Goal: Information Seeking & Learning: Find specific fact

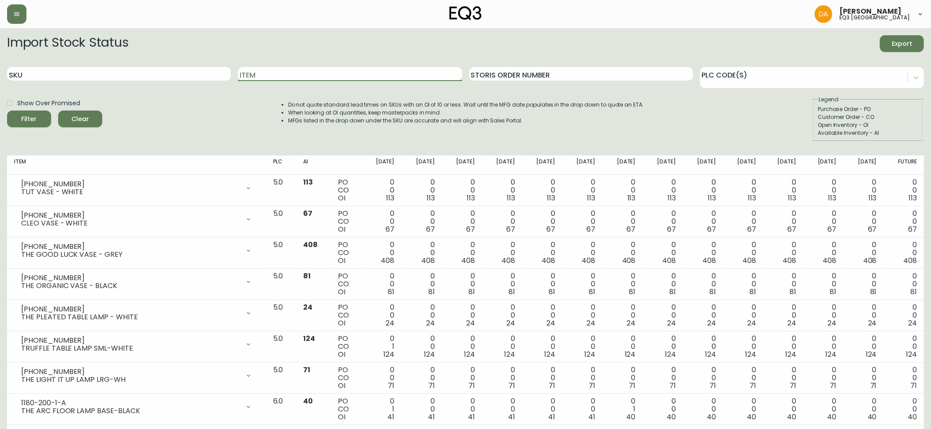
click at [302, 77] on input "Item" at bounding box center [350, 74] width 224 height 14
type input "plank"
click at [7, 111] on button "Filter" at bounding box center [29, 119] width 44 height 17
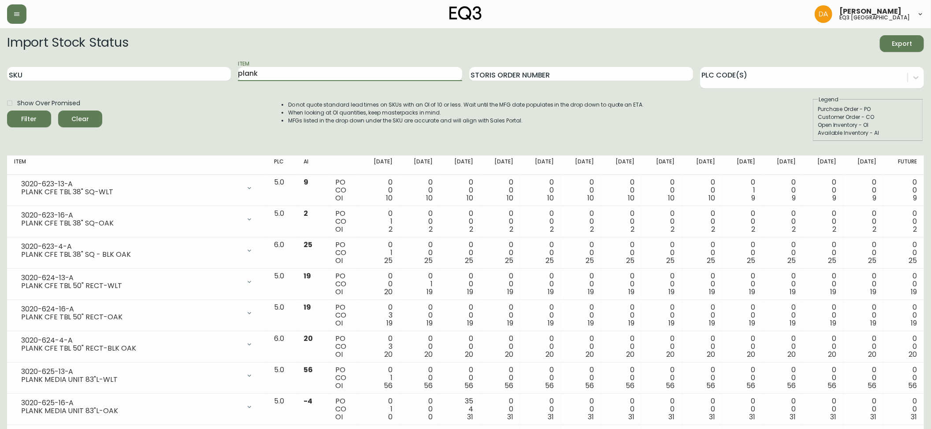
click at [78, 122] on span "Clear" at bounding box center [80, 119] width 30 height 11
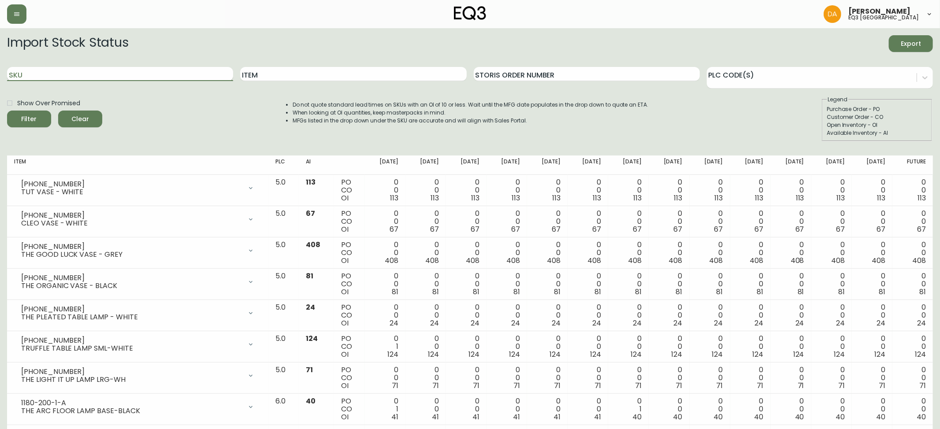
click at [92, 73] on input "SKU" at bounding box center [120, 74] width 226 height 14
type input "3020-646-13"
click at [7, 111] on button "Filter" at bounding box center [29, 119] width 44 height 17
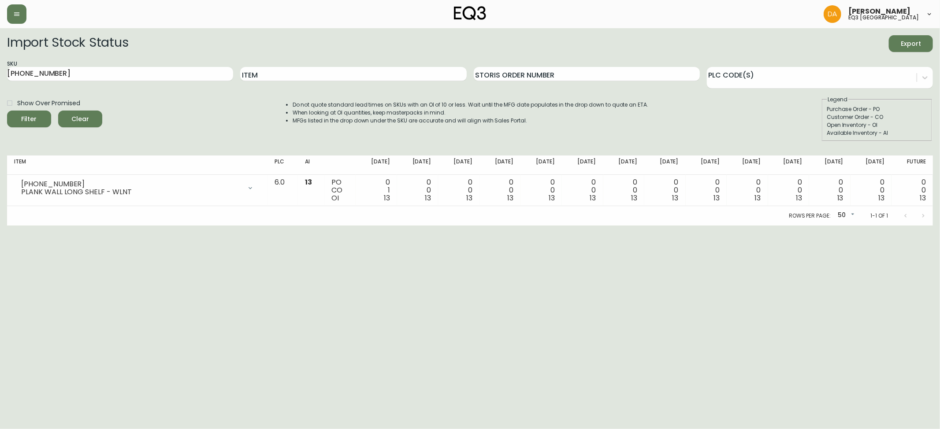
click at [78, 120] on span "Clear" at bounding box center [80, 119] width 30 height 11
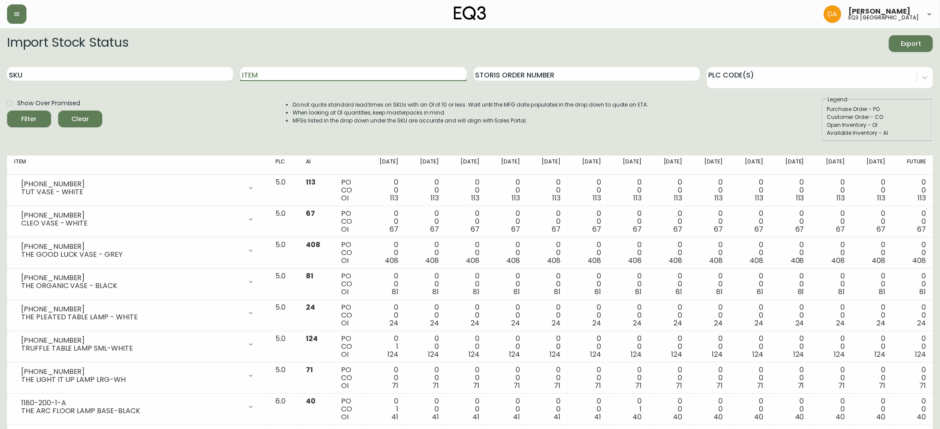
click at [274, 71] on input "Item" at bounding box center [353, 74] width 226 height 14
type input "nixon"
click at [7, 111] on button "Filter" at bounding box center [29, 119] width 44 height 17
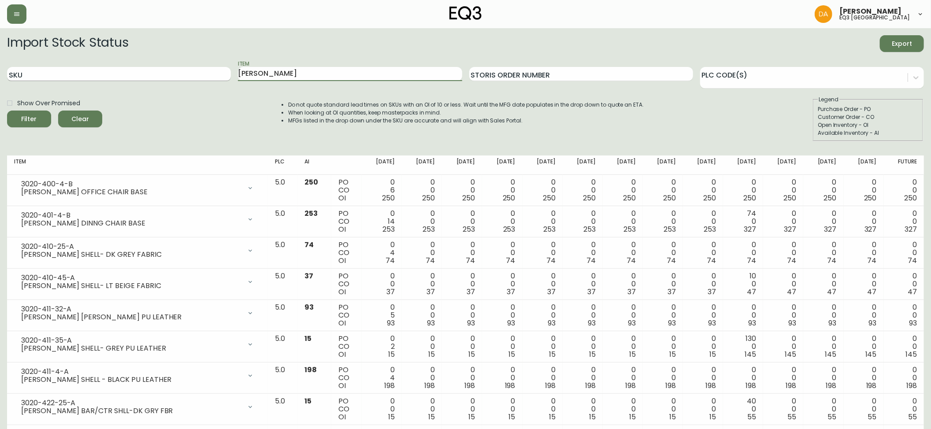
click at [38, 71] on input "SKU" at bounding box center [119, 74] width 224 height 14
paste input "7220-202-1-B"
type input "7220-202-1-B"
click at [25, 117] on icon "submit" at bounding box center [26, 118] width 12 height 12
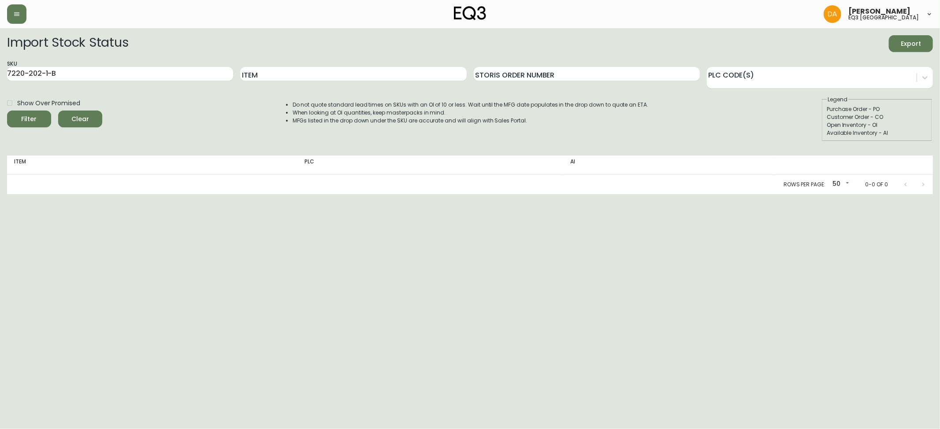
click at [30, 118] on icon "submit" at bounding box center [26, 118] width 12 height 12
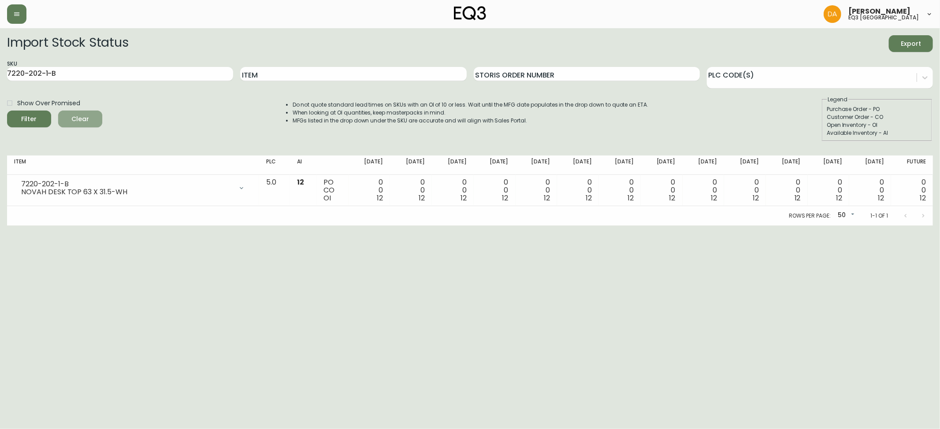
click at [76, 122] on span "Clear" at bounding box center [80, 119] width 30 height 11
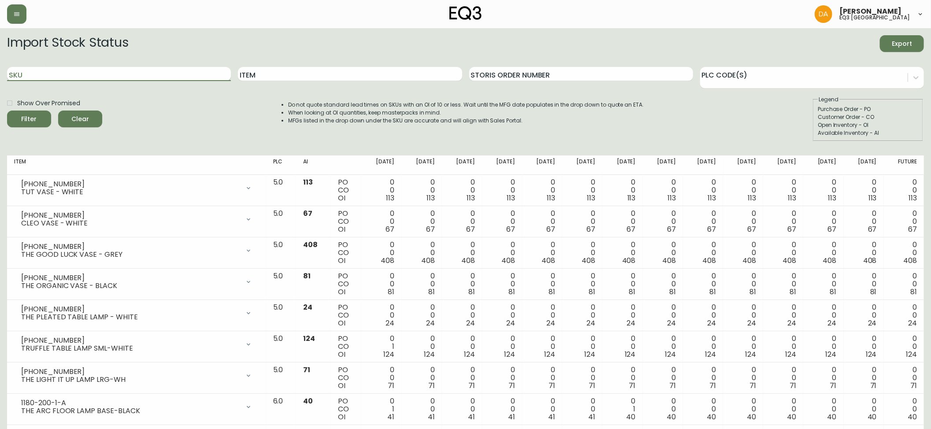
click at [31, 73] on input "SKU" at bounding box center [119, 74] width 224 height 14
paste input "7220-200-01-A"
type input "7220-200-01-A"
click at [21, 115] on span "Filter" at bounding box center [29, 119] width 30 height 11
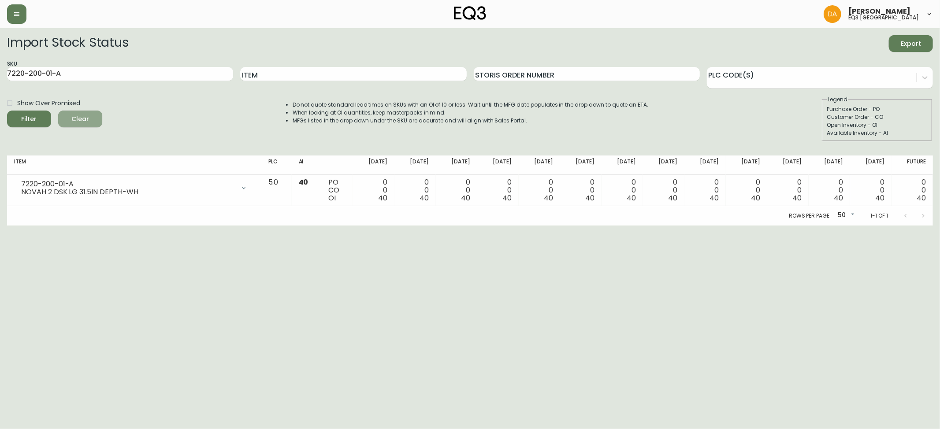
click at [82, 121] on span "Clear" at bounding box center [80, 119] width 30 height 11
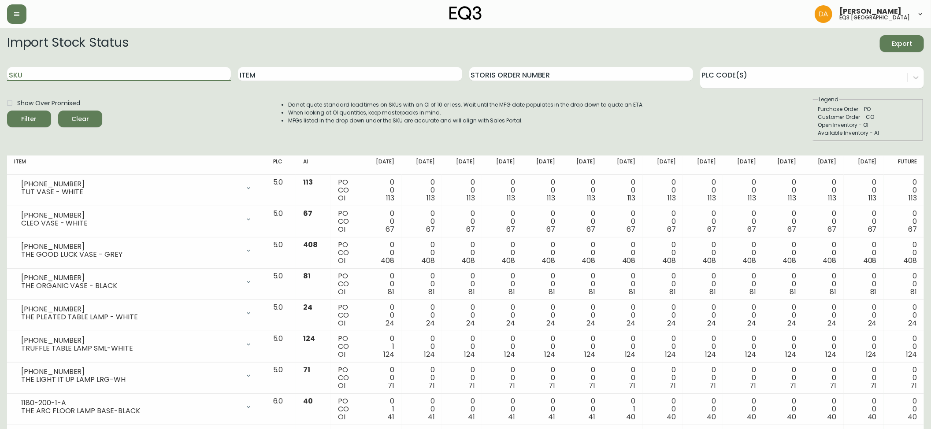
click at [33, 75] on input "SKU" at bounding box center [119, 74] width 224 height 14
paste input "7220-202-01-C"
type input "7220-202-01-C"
click at [25, 118] on icon "submit" at bounding box center [26, 118] width 12 height 12
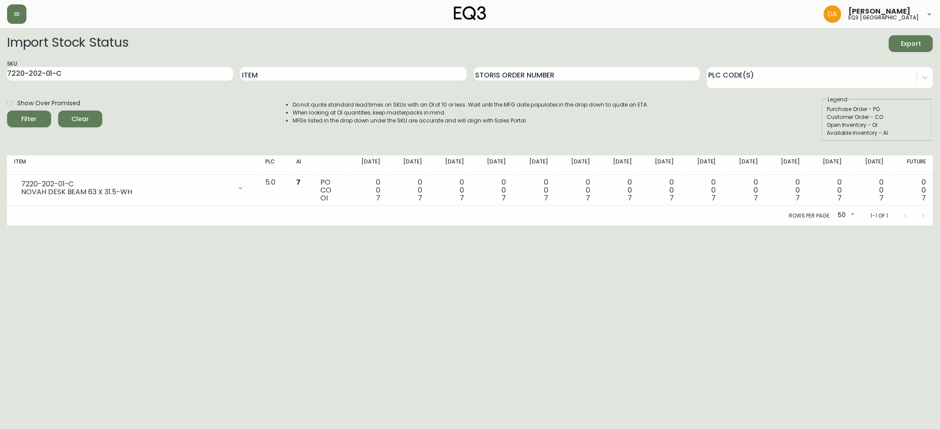
click at [85, 114] on button "Clear" at bounding box center [80, 119] width 44 height 17
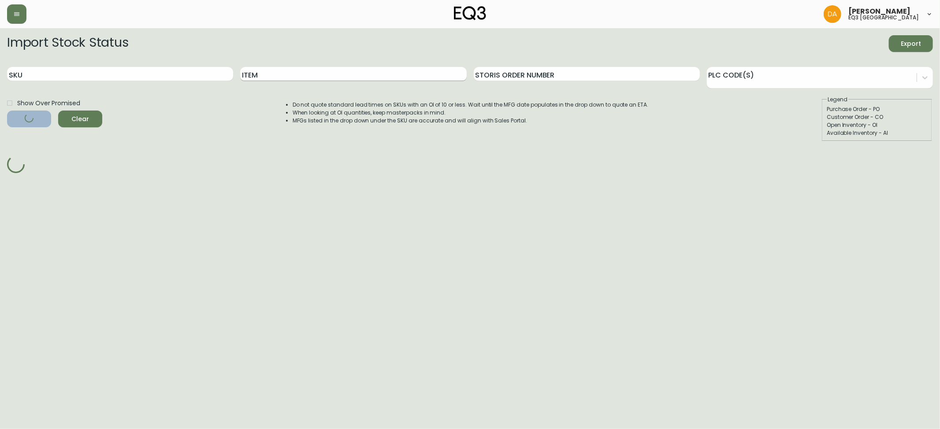
click at [303, 70] on input "Item" at bounding box center [353, 74] width 226 height 14
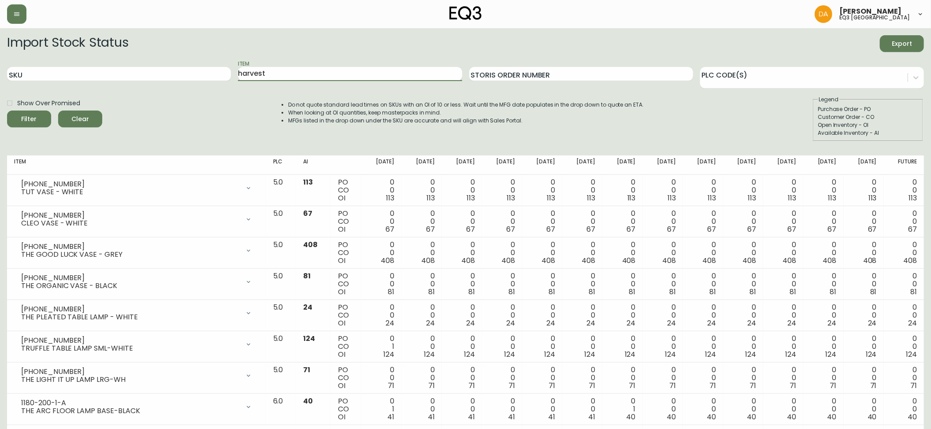
type input "harvest"
click at [7, 111] on button "Filter" at bounding box center [29, 119] width 44 height 17
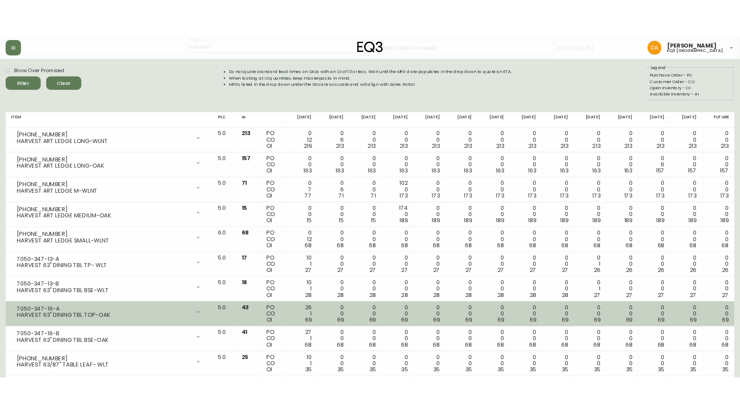
scroll to position [117, 0]
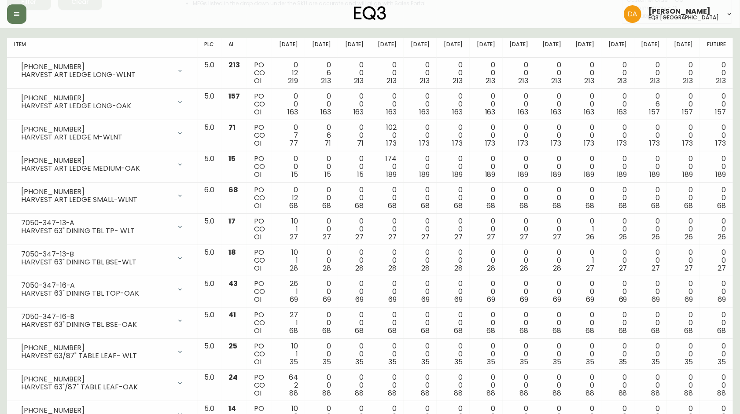
drag, startPoint x: 85, startPoint y: 32, endPoint x: 92, endPoint y: 38, distance: 8.7
click at [85, 32] on div "Import Stock Status Export SKU Item harvest Storis Order Number PLC Code(s) Sho…" at bounding box center [370, 294] width 726 height 753
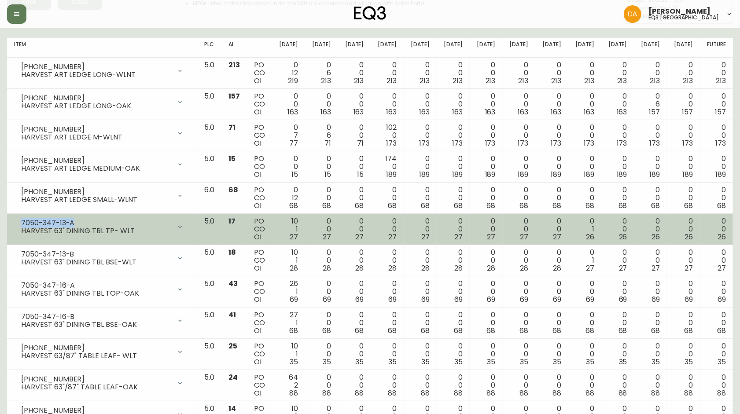
drag, startPoint x: 74, startPoint y: 222, endPoint x: 15, endPoint y: 226, distance: 59.6
click at [15, 226] on div "7050-347-13-A HARVEST 63" DINING TBL TP- WLT" at bounding box center [102, 227] width 177 height 19
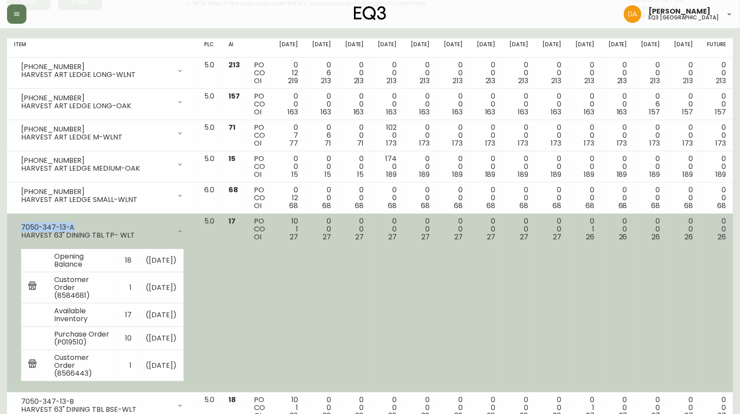
copy div "7050-347-13-A"
click at [84, 219] on div "7050-347-13-A HARVEST 63" DINING TBL TP- WLT" at bounding box center [102, 232] width 177 height 28
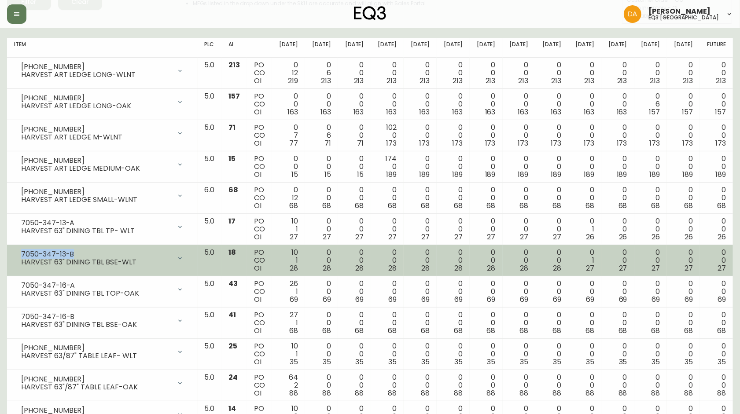
drag, startPoint x: 74, startPoint y: 255, endPoint x: 20, endPoint y: 256, distance: 54.2
click at [20, 256] on div "7050-347-13-B HARVEST 63" DINING TBL BSE-WLT" at bounding box center [102, 258] width 177 height 19
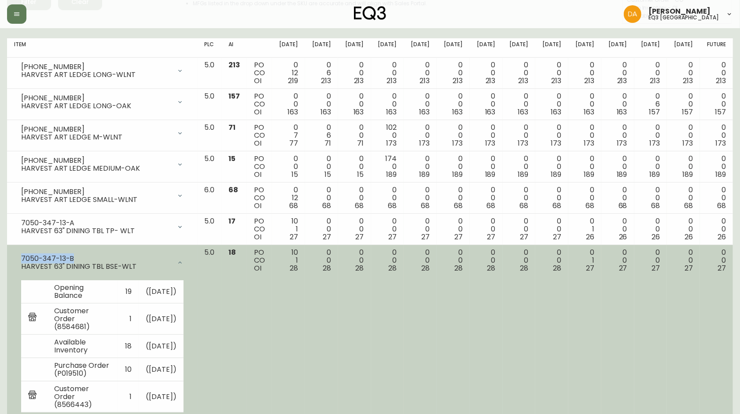
copy div "7050-347-13-B"
click at [94, 254] on div "7050-347-13-B HARVEST 63" DINING TBL BSE-WLT" at bounding box center [102, 263] width 177 height 28
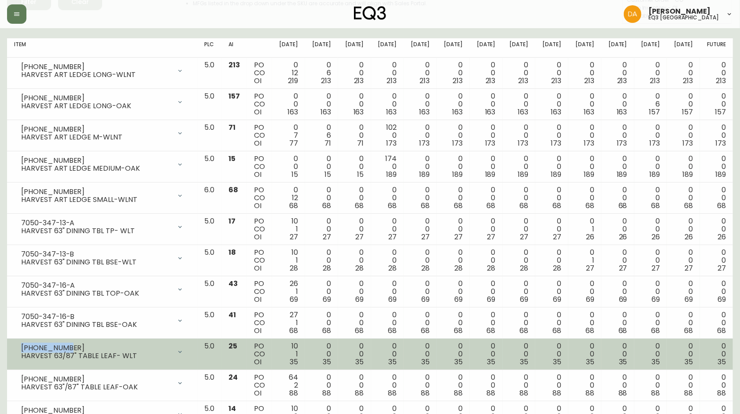
drag, startPoint x: 64, startPoint y: 349, endPoint x: 17, endPoint y: 352, distance: 47.2
click at [17, 352] on div "7050-348-13 HARVEST 63/87" TABLE LEAF- WLT" at bounding box center [102, 352] width 177 height 19
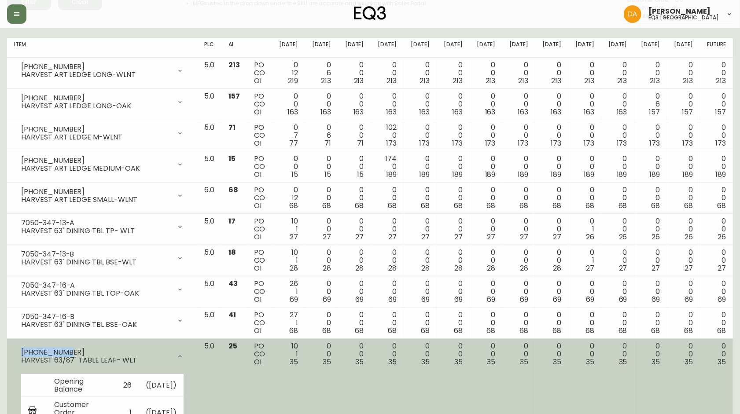
copy div "7050-348-13"
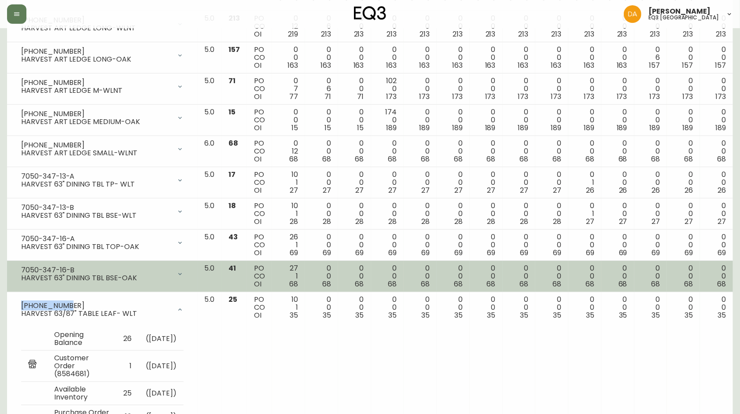
scroll to position [235, 0]
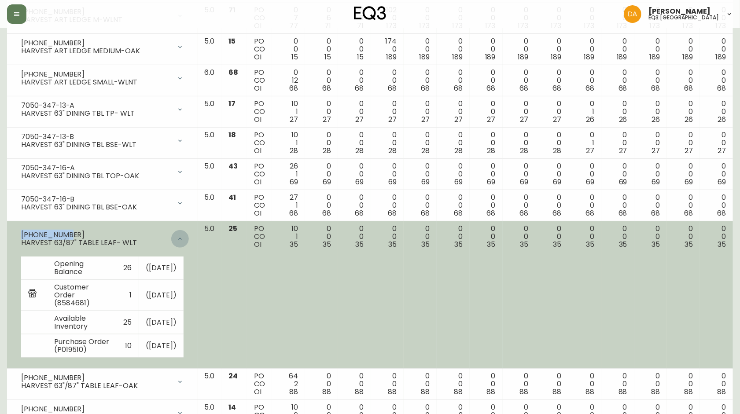
click at [189, 237] on div at bounding box center [180, 239] width 18 height 18
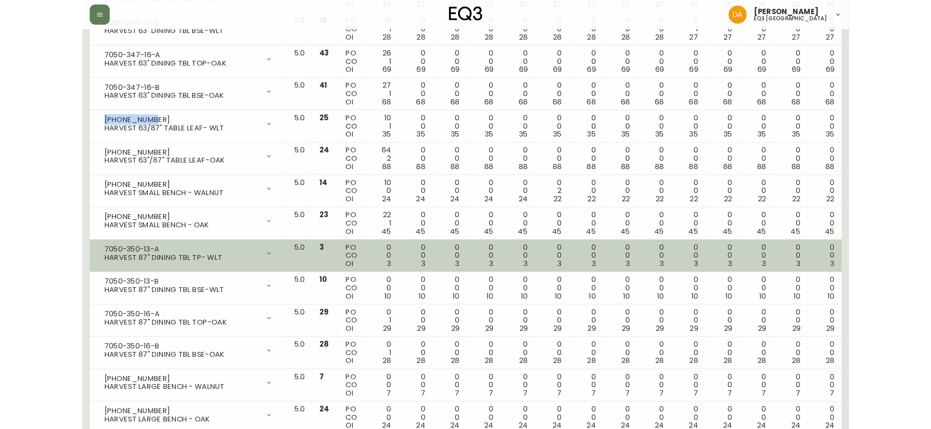
scroll to position [352, 0]
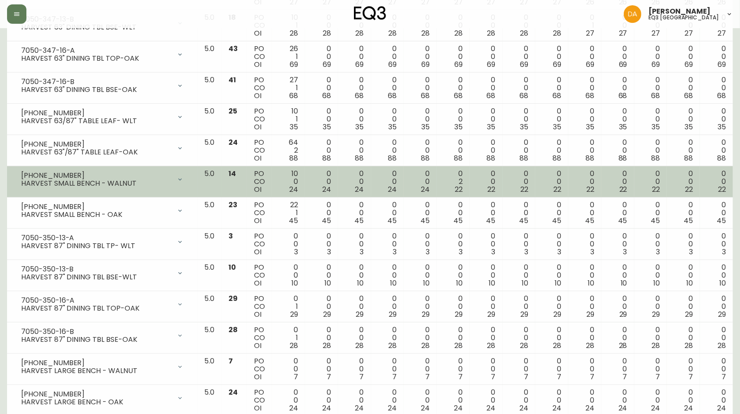
click at [62, 177] on div "7050-349-13" at bounding box center [96, 176] width 150 height 8
click at [63, 177] on div "7050-349-13" at bounding box center [96, 176] width 150 height 8
click at [68, 174] on div "7050-349-13" at bounding box center [96, 176] width 150 height 8
drag, startPoint x: 66, startPoint y: 174, endPoint x: 21, endPoint y: 176, distance: 45.0
click at [21, 176] on div "7050-349-13" at bounding box center [96, 176] width 150 height 8
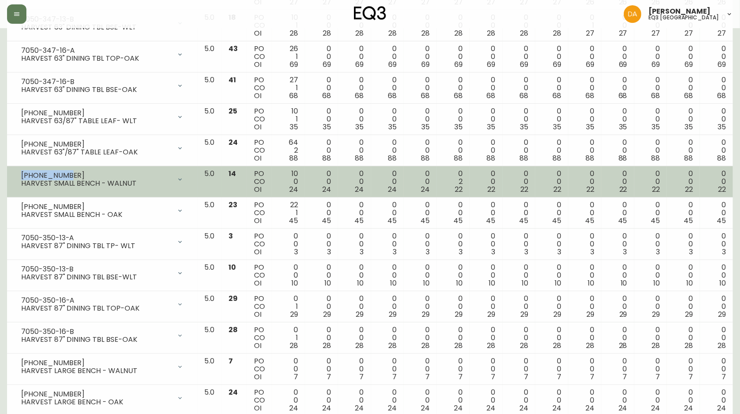
copy div "7050-349-13"
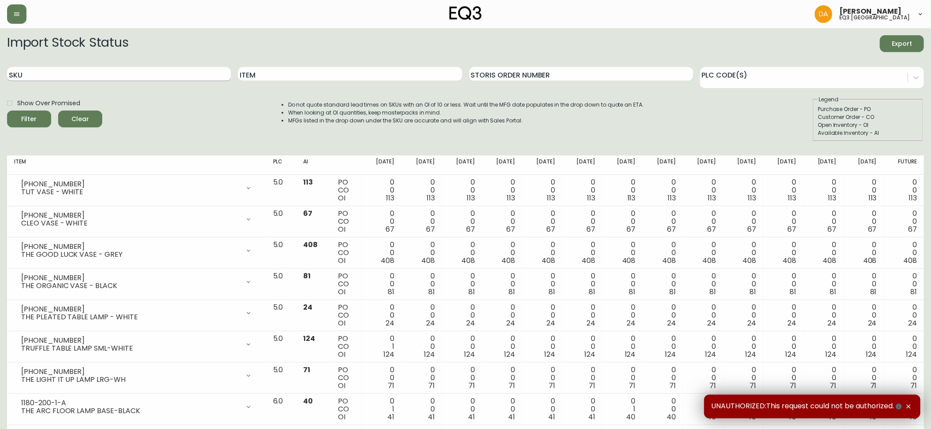
click at [36, 73] on input "SKU" at bounding box center [119, 74] width 224 height 14
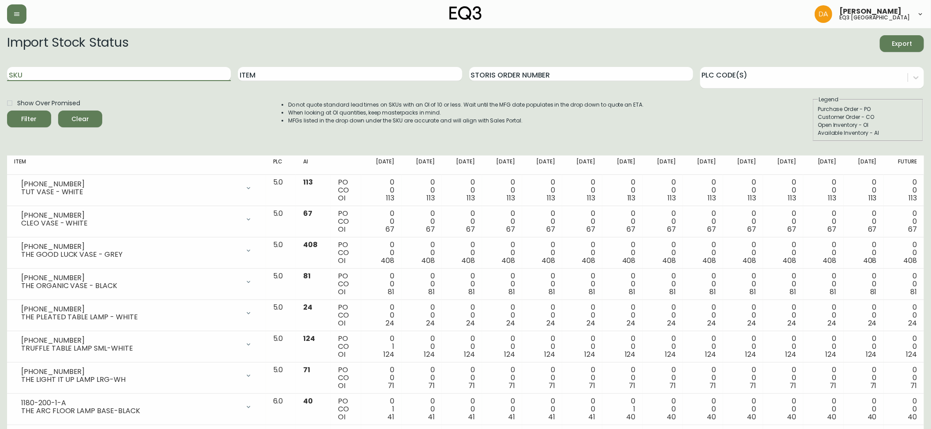
paste input "[PHONE_NUMBER]"
type input "[PHONE_NUMBER]"
click at [38, 120] on span "Filter" at bounding box center [29, 119] width 30 height 11
